Goal: Task Accomplishment & Management: Complete application form

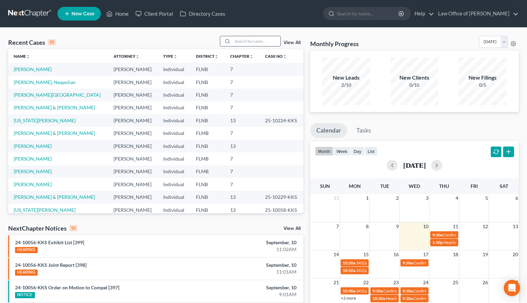
click at [243, 44] on input "search" at bounding box center [257, 41] width 48 height 10
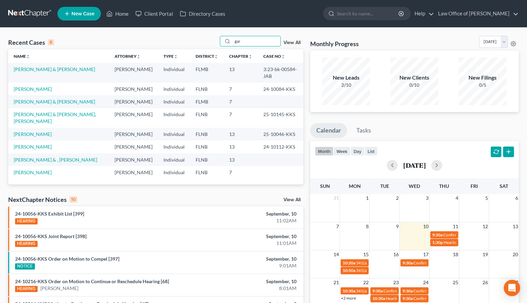
type input "gar"
click at [76, 16] on span "New Case" at bounding box center [82, 13] width 23 height 5
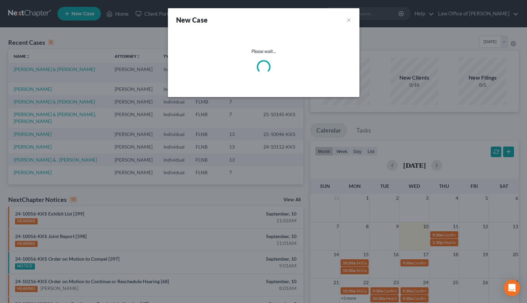
select select "16"
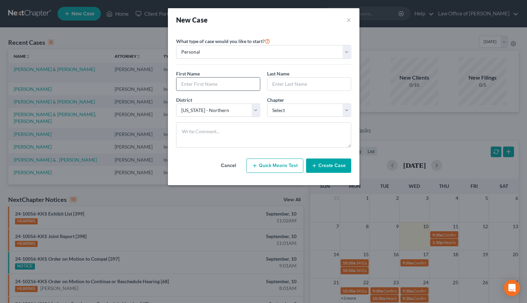
click at [206, 86] on input "text" at bounding box center [217, 84] width 83 height 13
type input "[PERSON_NAME]"
click at [267, 104] on select "Select 7 11 12 13" at bounding box center [309, 111] width 84 height 14
select select "0"
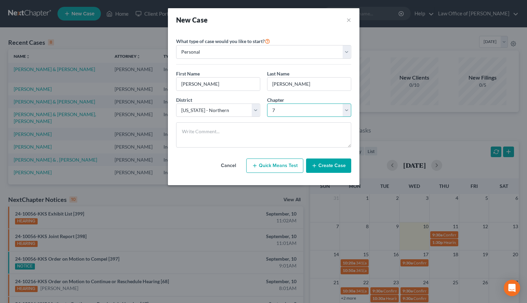
click option "7" at bounding box center [0, 0] width 0 height 0
click at [331, 161] on button "Create Case" at bounding box center [328, 166] width 45 height 14
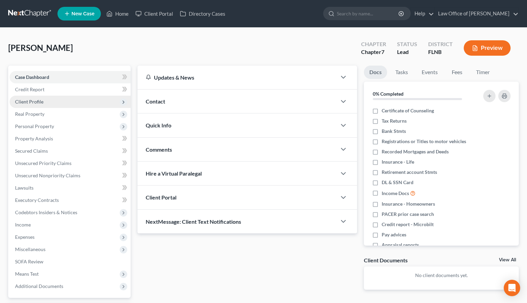
click at [62, 99] on span "Client Profile" at bounding box center [70, 102] width 121 height 12
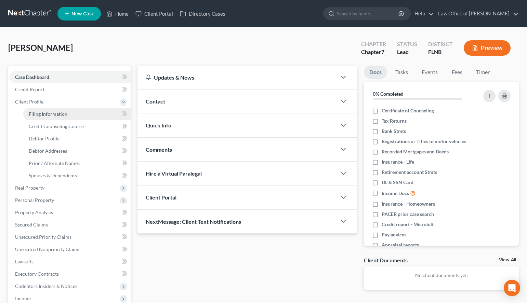
click at [62, 108] on link "Filing Information" at bounding box center [76, 114] width 107 height 12
select select "1"
select select "0"
select select "16"
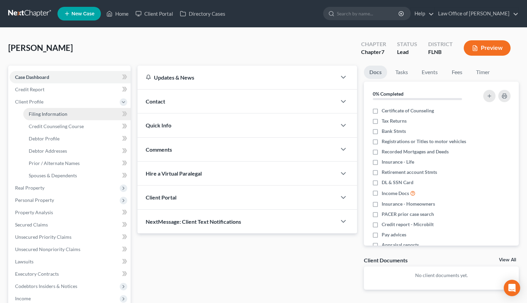
select select "9"
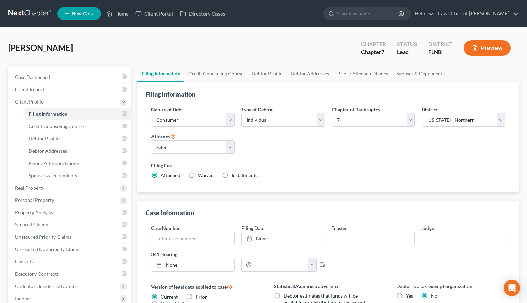
click at [241, 119] on div "Type of Debtor Select Individual Joint" at bounding box center [283, 119] width 90 height 26
click at [241, 113] on select "Select Individual Joint" at bounding box center [282, 120] width 83 height 14
select select "1"
click option "Joint" at bounding box center [0, 0] width 0 height 0
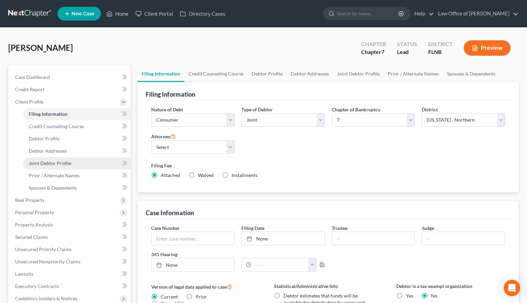
click at [85, 160] on link "Joint Debtor Profile" at bounding box center [76, 163] width 107 height 12
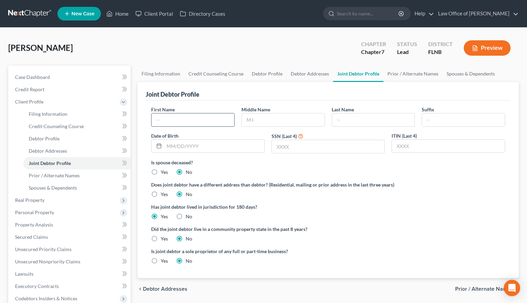
click at [181, 119] on input "text" at bounding box center [193, 120] width 83 height 13
type input "[PERSON_NAME]"
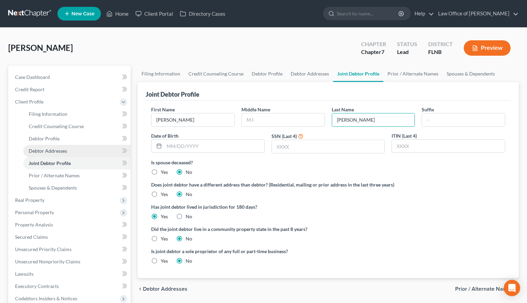
click at [67, 150] on link "Debtor Addresses" at bounding box center [76, 151] width 107 height 12
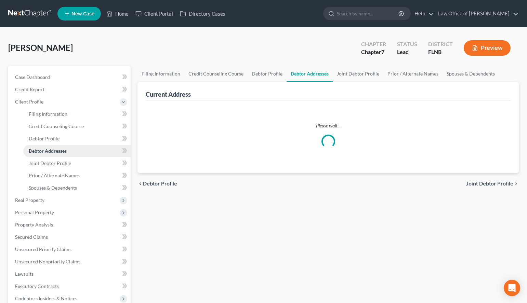
select select "0"
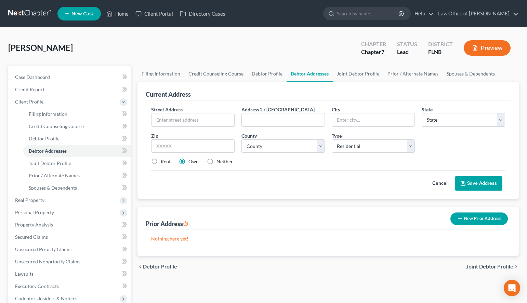
click at [166, 163] on label "Rent" at bounding box center [166, 161] width 10 height 7
click at [166, 163] on input "Rent" at bounding box center [165, 160] width 4 height 4
radio input "true"
click at [181, 119] on input "text" at bounding box center [193, 120] width 83 height 13
click at [513, 94] on div "Current Address Street Address * Address 2 / [GEOGRAPHIC_DATA] * State * State …" at bounding box center [327, 140] width 381 height 117
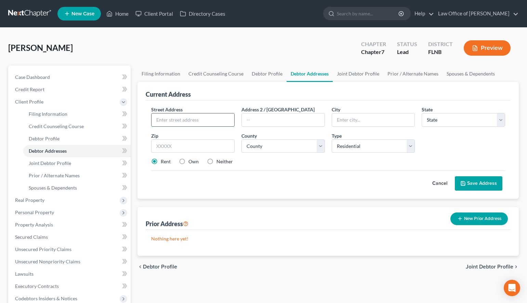
click at [225, 118] on input "text" at bounding box center [193, 120] width 83 height 13
paste input "[STREET_ADDRESS]"
type input "[STREET_ADDRESS]"
click at [221, 145] on input "text" at bounding box center [192, 147] width 83 height 14
type input "32605"
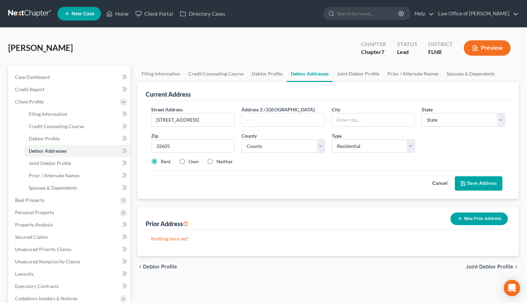
click at [484, 142] on div "Street Address * [STREET_ADDRESS] Address 2 / [GEOGRAPHIC_DATA] * State * State…" at bounding box center [328, 138] width 361 height 65
type input "[GEOGRAPHIC_DATA]"
select select "9"
click at [241, 140] on select "County [GEOGRAPHIC_DATA] [GEOGRAPHIC_DATA] [GEOGRAPHIC_DATA] [GEOGRAPHIC_DATA] …" at bounding box center [282, 147] width 83 height 14
select select "0"
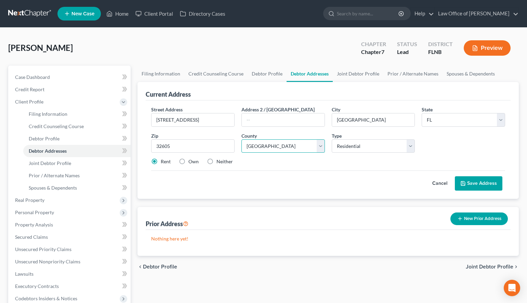
click option "[GEOGRAPHIC_DATA]" at bounding box center [0, 0] width 0 height 0
click at [487, 182] on button "Save Address" at bounding box center [479, 183] width 48 height 14
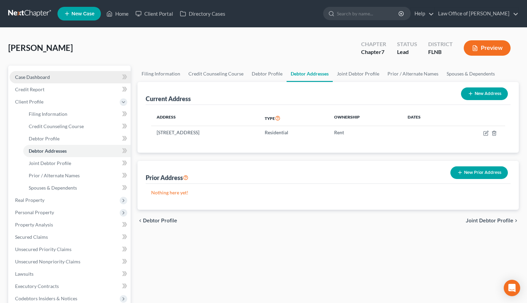
click at [38, 78] on span "Case Dashboard" at bounding box center [32, 77] width 35 height 6
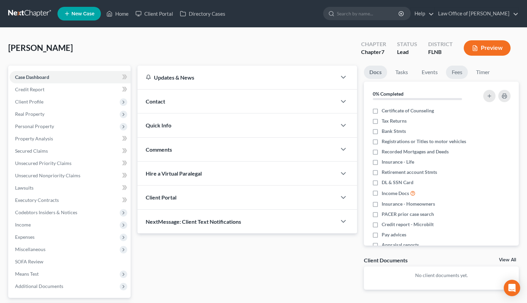
click at [459, 76] on link "Fees" at bounding box center [457, 72] width 22 height 13
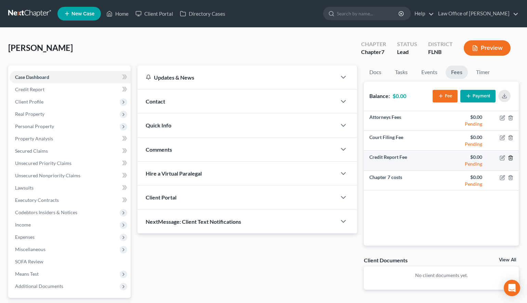
click at [511, 157] on icon "button" at bounding box center [510, 157] width 5 height 5
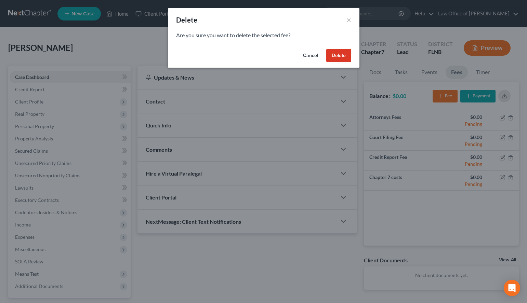
click at [334, 59] on button "Delete" at bounding box center [338, 56] width 25 height 14
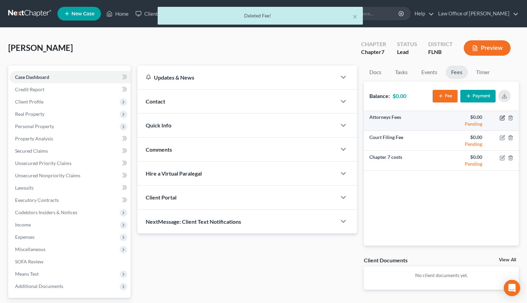
click at [502, 115] on icon "button" at bounding box center [502, 117] width 5 height 5
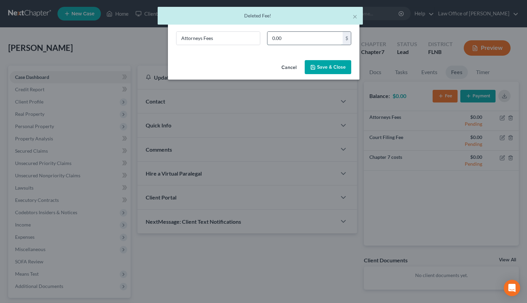
drag, startPoint x: 301, startPoint y: 44, endPoint x: 292, endPoint y: 42, distance: 8.5
click at [292, 42] on input "0.00" at bounding box center [304, 38] width 75 height 13
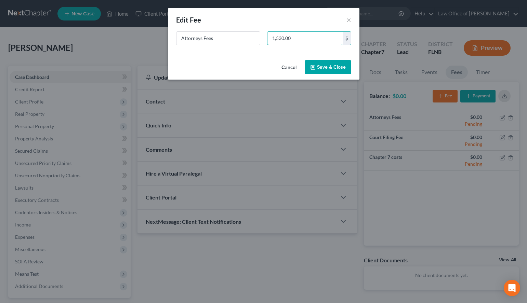
type input "1,530.00"
click at [338, 62] on button "Save & Close" at bounding box center [328, 67] width 47 height 14
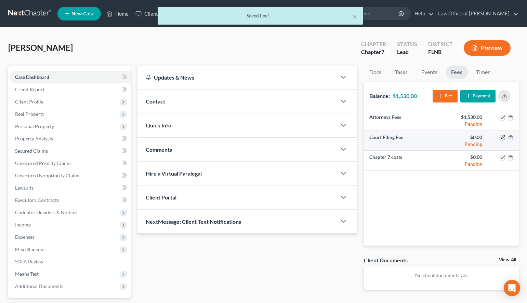
click at [500, 138] on icon "button" at bounding box center [502, 138] width 4 height 4
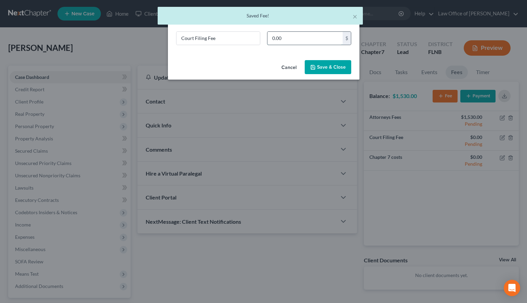
drag, startPoint x: 328, startPoint y: 39, endPoint x: 313, endPoint y: 40, distance: 15.1
click at [313, 40] on input "0.00" at bounding box center [304, 38] width 75 height 13
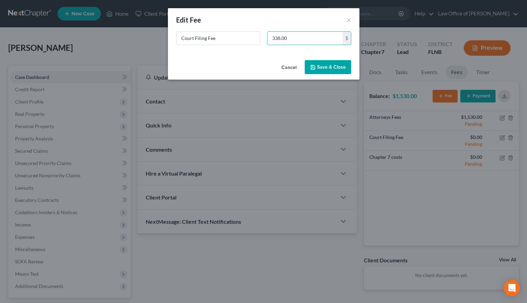
type input "338.00"
click at [345, 67] on button "Save & Close" at bounding box center [328, 67] width 47 height 14
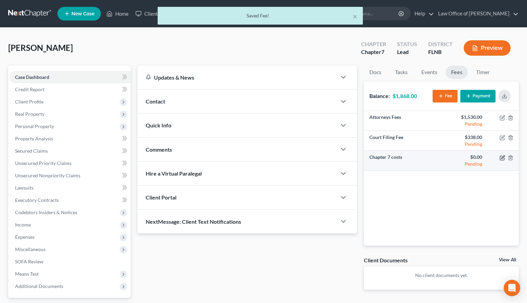
click at [500, 159] on icon "button" at bounding box center [502, 158] width 4 height 4
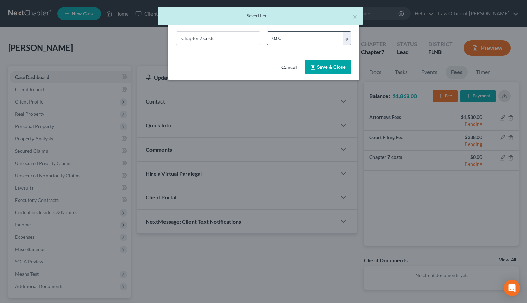
click at [304, 45] on div "0.00 $" at bounding box center [309, 38] width 84 height 14
click at [301, 39] on input "0.00" at bounding box center [304, 38] width 75 height 13
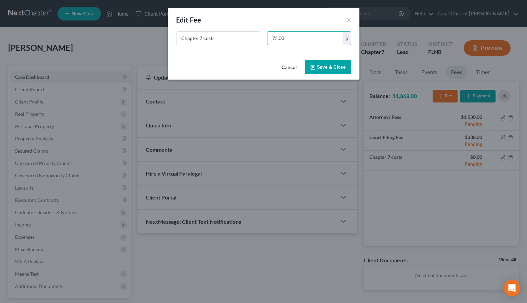
type input "75.00"
click at [333, 67] on button "Save & Close" at bounding box center [328, 67] width 47 height 14
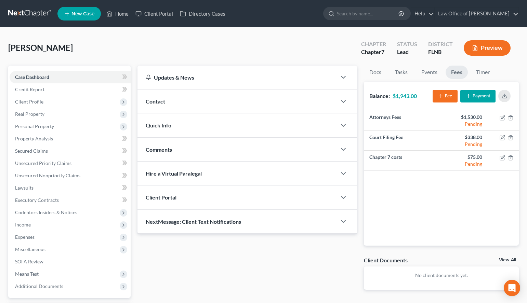
click at [475, 94] on button "Payment" at bounding box center [477, 96] width 35 height 13
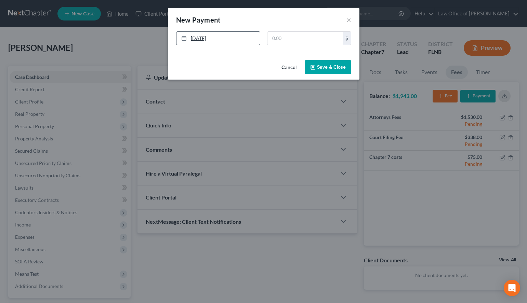
click at [223, 38] on link "[DATE]" at bounding box center [217, 38] width 83 height 13
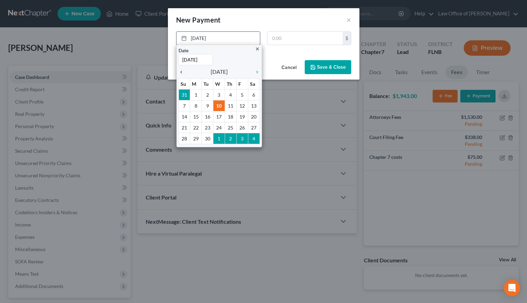
click at [183, 72] on icon "chevron_left" at bounding box center [183, 71] width 9 height 5
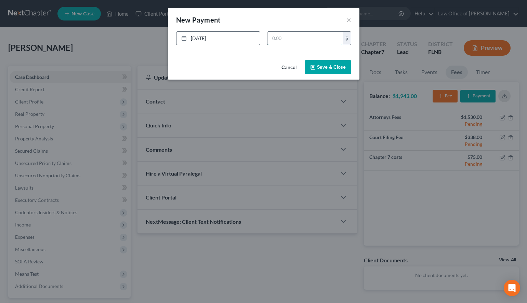
click at [330, 36] on input "text" at bounding box center [304, 38] width 75 height 13
type input "300.00"
click at [317, 70] on button "Save & Close" at bounding box center [328, 67] width 47 height 14
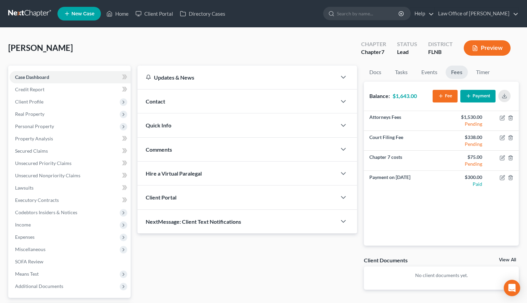
click at [399, 260] on div "Client Documents" at bounding box center [386, 260] width 44 height 7
click at [15, 13] on link at bounding box center [30, 14] width 44 height 12
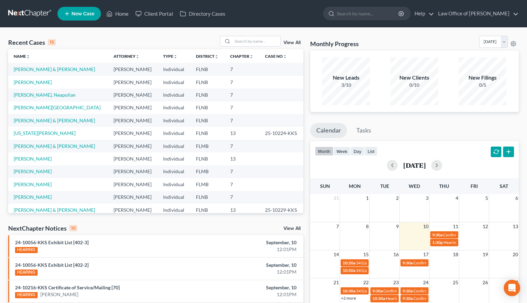
click at [341, 32] on div "Recent Cases 15 View All Name unfold_more expand_more expand_less Attorney unfo…" at bounding box center [263, 254] width 527 height 452
click at [309, 166] on div "month week day list September 2025" at bounding box center [414, 157] width 215 height 33
click at [80, 15] on span "New Case" at bounding box center [82, 13] width 23 height 5
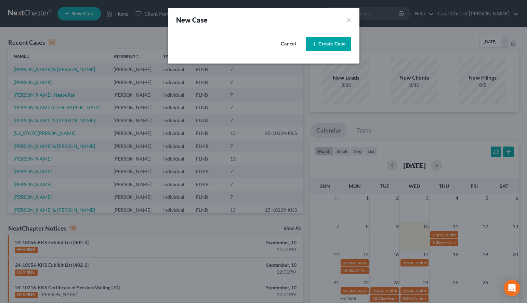
select select "16"
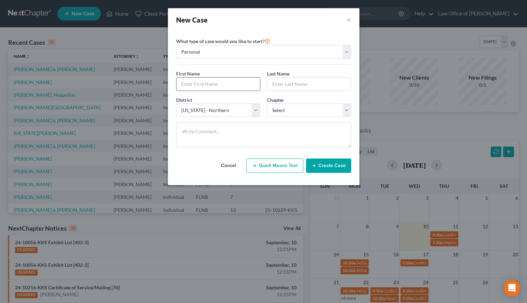
click at [231, 86] on input "text" at bounding box center [217, 84] width 83 height 13
click at [267, 104] on select "Select 7 11 12 13" at bounding box center [309, 111] width 84 height 14
select select "3"
click option "13" at bounding box center [0, 0] width 0 height 0
click at [193, 86] on input "text" at bounding box center [217, 84] width 83 height 13
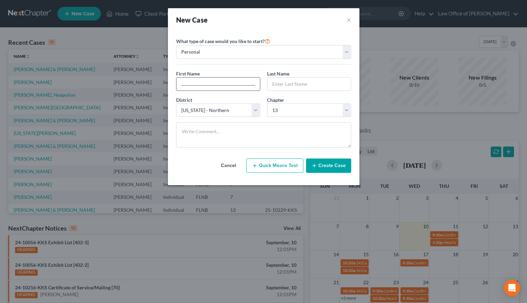
scroll to position [0, 23]
drag, startPoint x: 258, startPoint y: 82, endPoint x: 115, endPoint y: 83, distance: 142.6
click at [115, 83] on div "New Case × Please select case type * Bankruptcy Bankruptcy What type of case wo…" at bounding box center [263, 151] width 527 height 303
type input "......................."
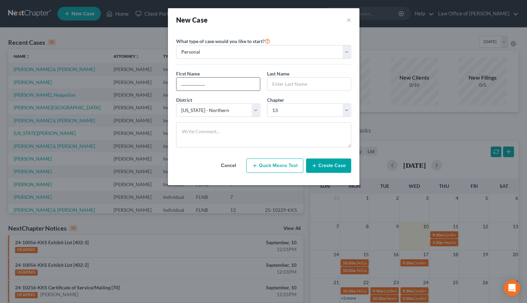
drag, startPoint x: 219, startPoint y: 86, endPoint x: 138, endPoint y: 86, distance: 80.4
click at [176, 86] on input "......................." at bounding box center [217, 84] width 83 height 13
type input "Robert"
type input "Champlain"
click at [338, 168] on button "Create Case" at bounding box center [328, 166] width 45 height 14
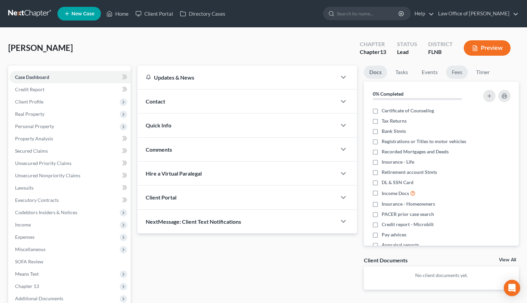
click at [456, 74] on link "Fees" at bounding box center [457, 72] width 22 height 13
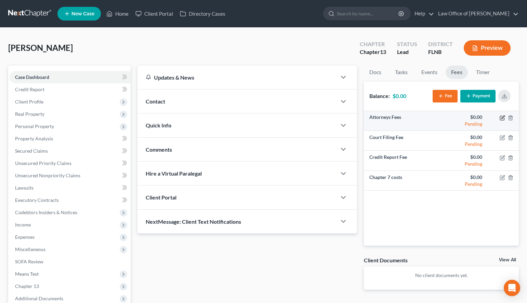
click at [504, 118] on icon "button" at bounding box center [502, 118] width 4 height 4
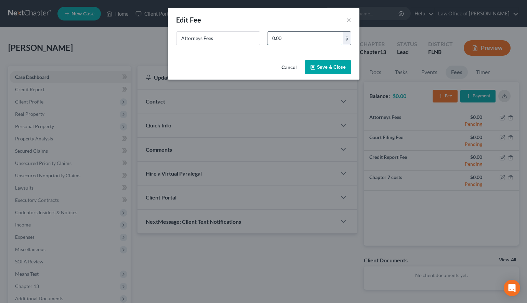
drag, startPoint x: 298, startPoint y: 34, endPoint x: 287, endPoint y: 37, distance: 11.0
click at [288, 36] on input "0.00" at bounding box center [304, 38] width 75 height 13
type input "1,500.00"
click at [328, 66] on button "Save & Close" at bounding box center [328, 67] width 47 height 14
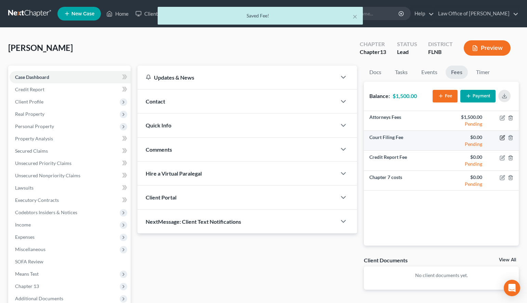
click at [501, 139] on icon "button" at bounding box center [502, 137] width 5 height 5
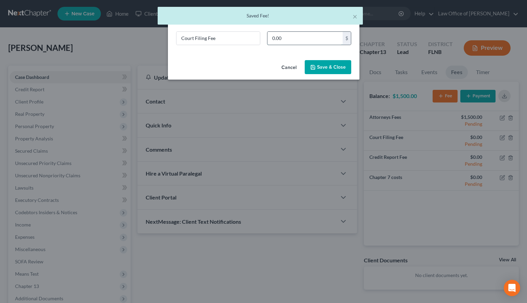
click at [291, 34] on input "0.00" at bounding box center [304, 38] width 75 height 13
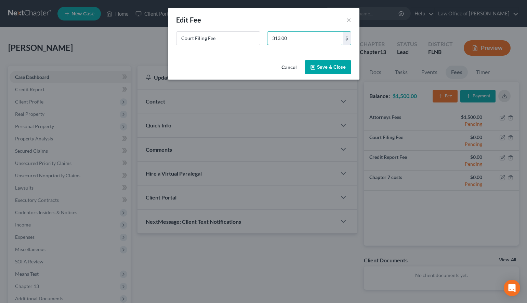
type input "313.00"
click at [320, 63] on button "Save & Close" at bounding box center [328, 67] width 47 height 14
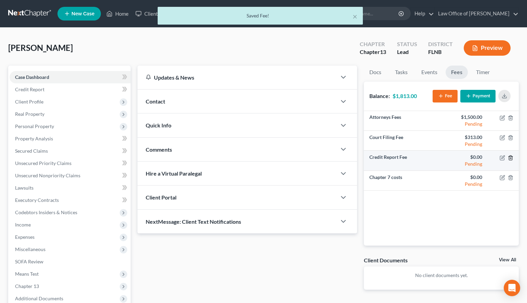
click at [511, 159] on icon "button" at bounding box center [510, 157] width 5 height 5
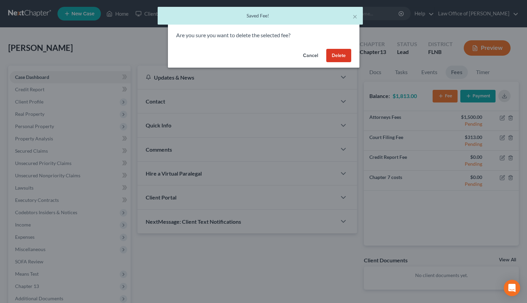
click at [349, 56] on button "Delete" at bounding box center [338, 56] width 25 height 14
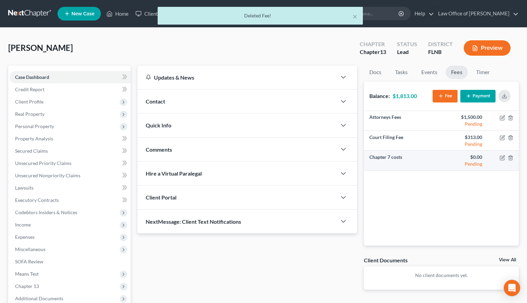
click at [514, 158] on td at bounding box center [503, 161] width 31 height 20
click at [512, 158] on icon "button" at bounding box center [510, 157] width 5 height 5
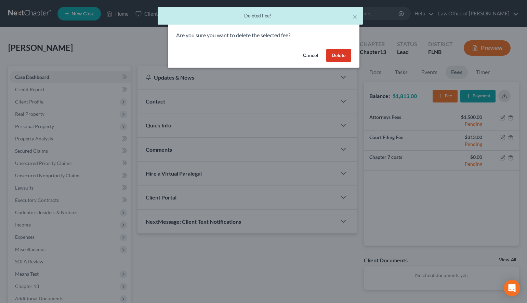
click at [345, 51] on button "Delete" at bounding box center [338, 56] width 25 height 14
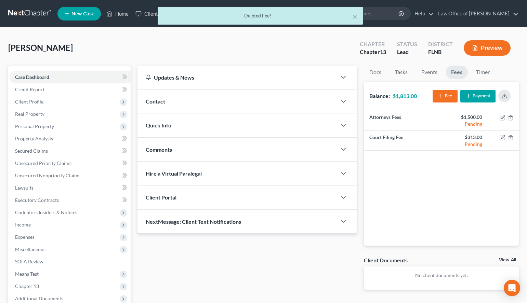
click at [479, 95] on button "Payment" at bounding box center [477, 96] width 35 height 13
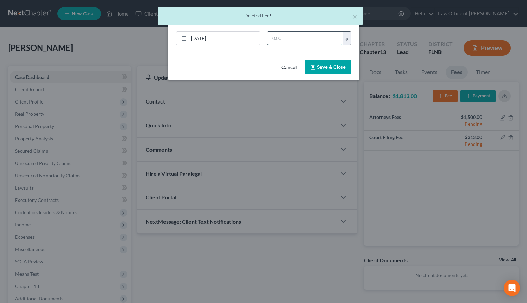
click at [323, 43] on input "text" at bounding box center [304, 38] width 75 height 13
click at [201, 42] on link "[DATE]" at bounding box center [217, 38] width 83 height 13
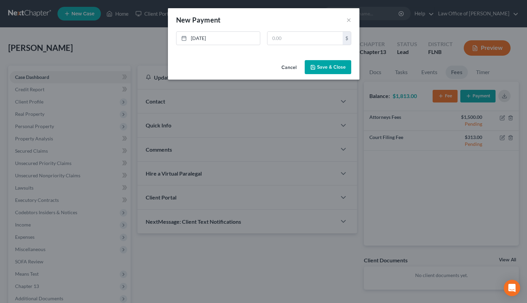
drag, startPoint x: 208, startPoint y: 108, endPoint x: 212, endPoint y: 105, distance: 4.6
click at [286, 39] on input "text" at bounding box center [304, 38] width 75 height 13
type input "300.00"
click at [342, 71] on button "Save & Close" at bounding box center [328, 67] width 47 height 14
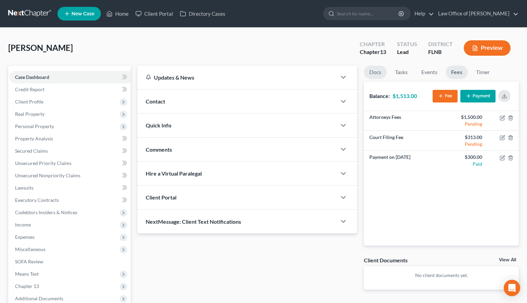
click at [369, 74] on link "Docs" at bounding box center [375, 72] width 23 height 13
